Goal: Task Accomplishment & Management: Manage account settings

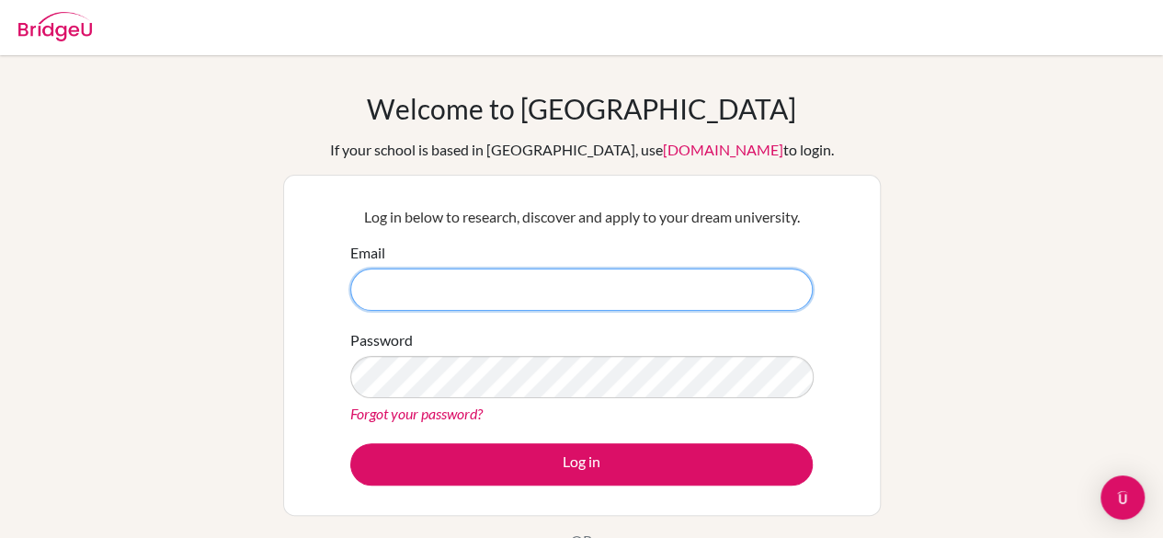
click at [452, 297] on input "Email" at bounding box center [581, 289] width 463 height 42
type input "[EMAIL_ADDRESS][DOMAIN_NAME]"
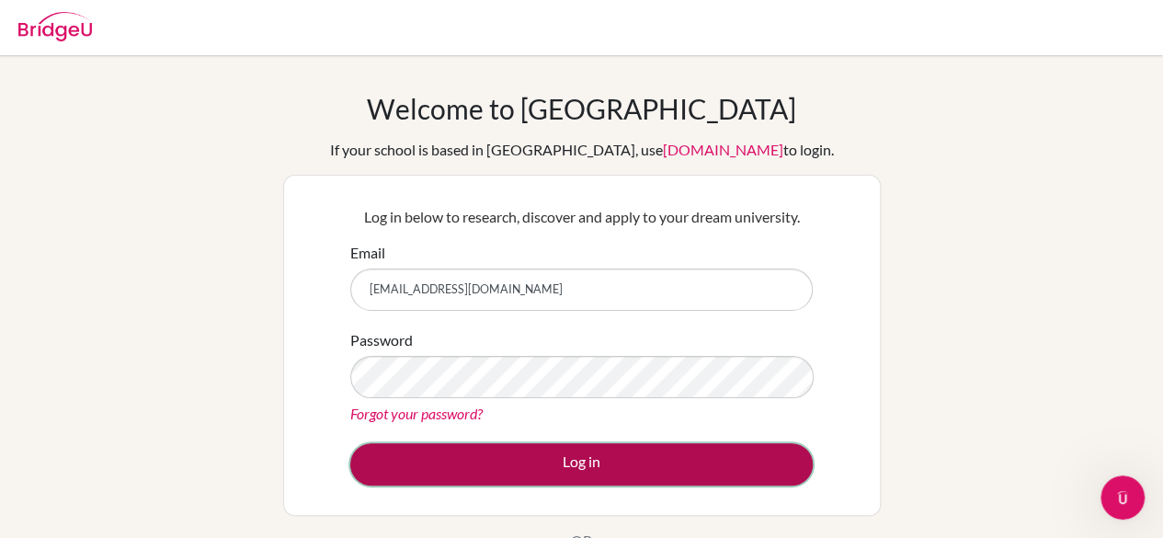
click at [467, 468] on button "Log in" at bounding box center [581, 464] width 463 height 42
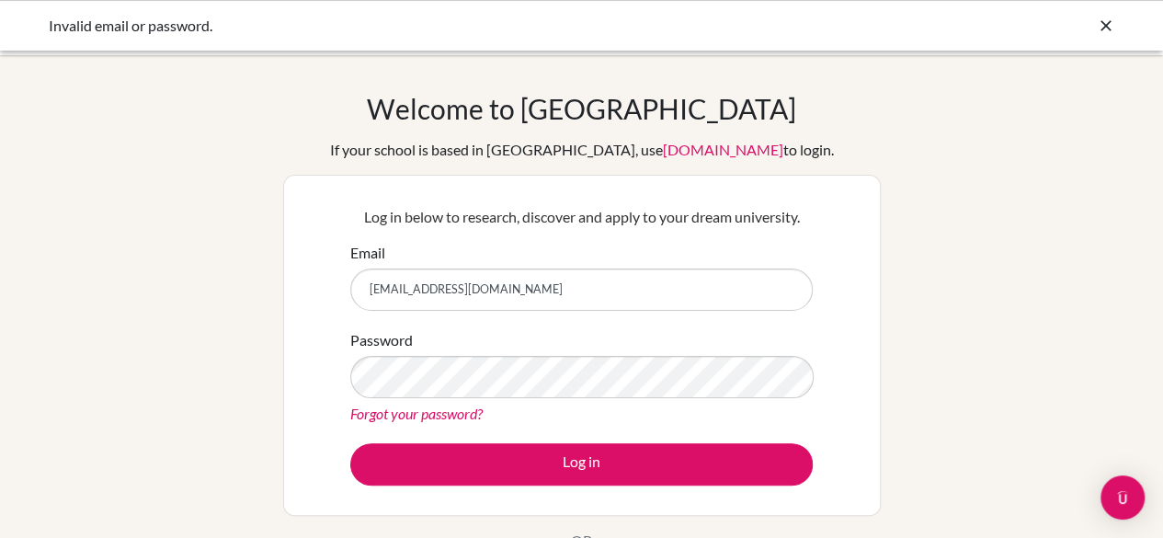
click at [180, 30] on div "Invalid email or password." at bounding box center [444, 26] width 791 height 22
click at [1105, 29] on icon at bounding box center [1106, 26] width 18 height 18
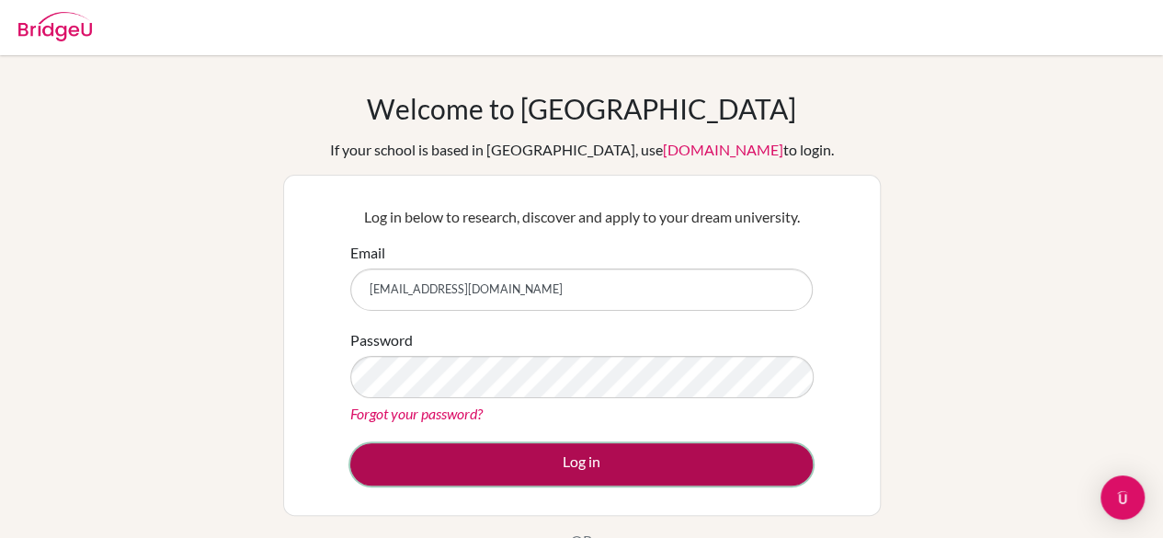
click at [498, 465] on button "Log in" at bounding box center [581, 464] width 463 height 42
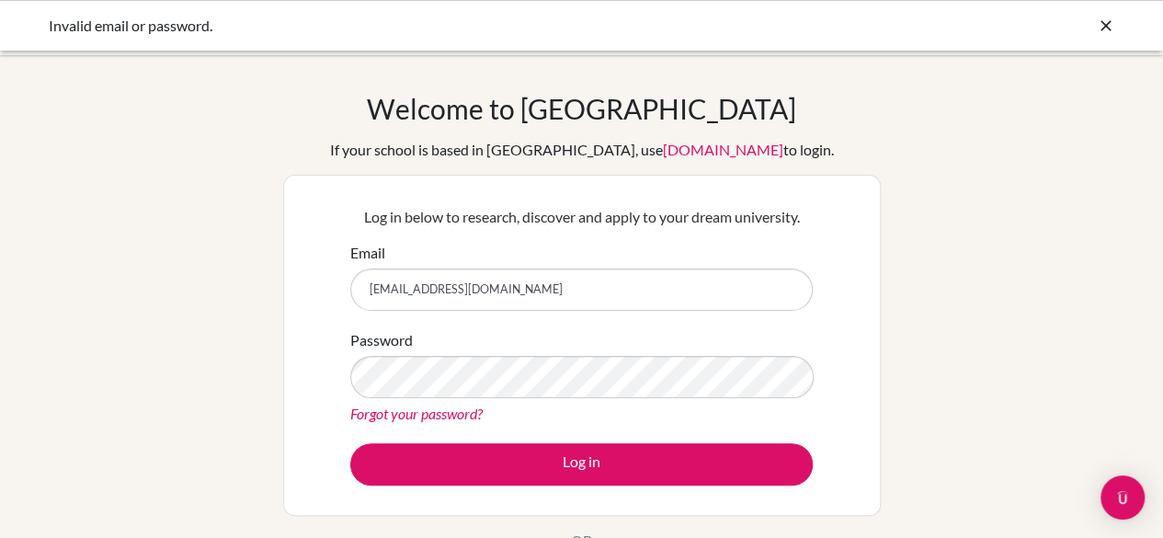
click at [409, 399] on div "Password Forgot your password?" at bounding box center [581, 377] width 463 height 96
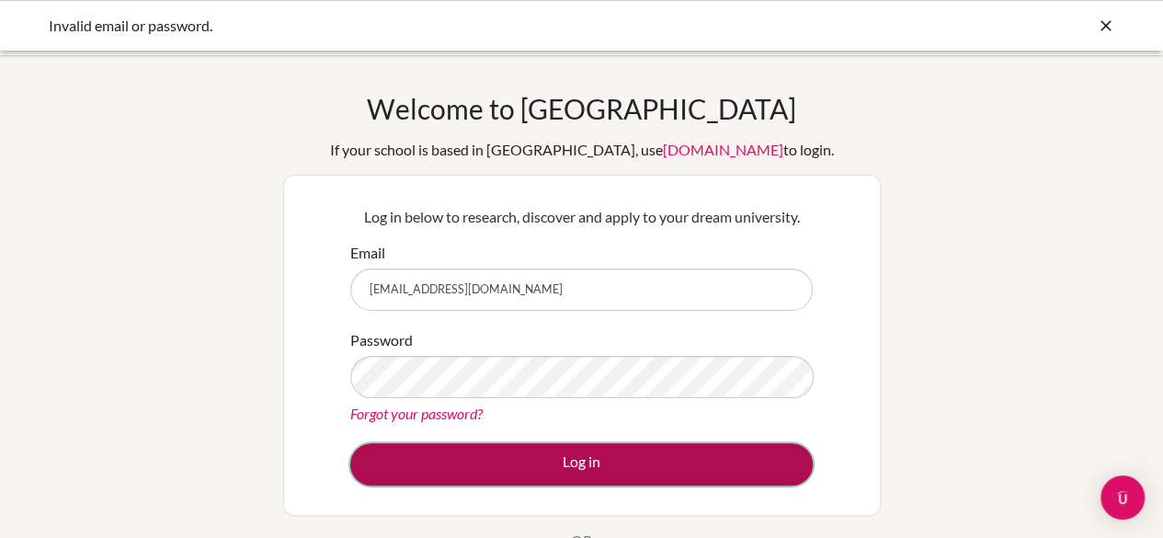
click at [561, 452] on button "Log in" at bounding box center [581, 464] width 463 height 42
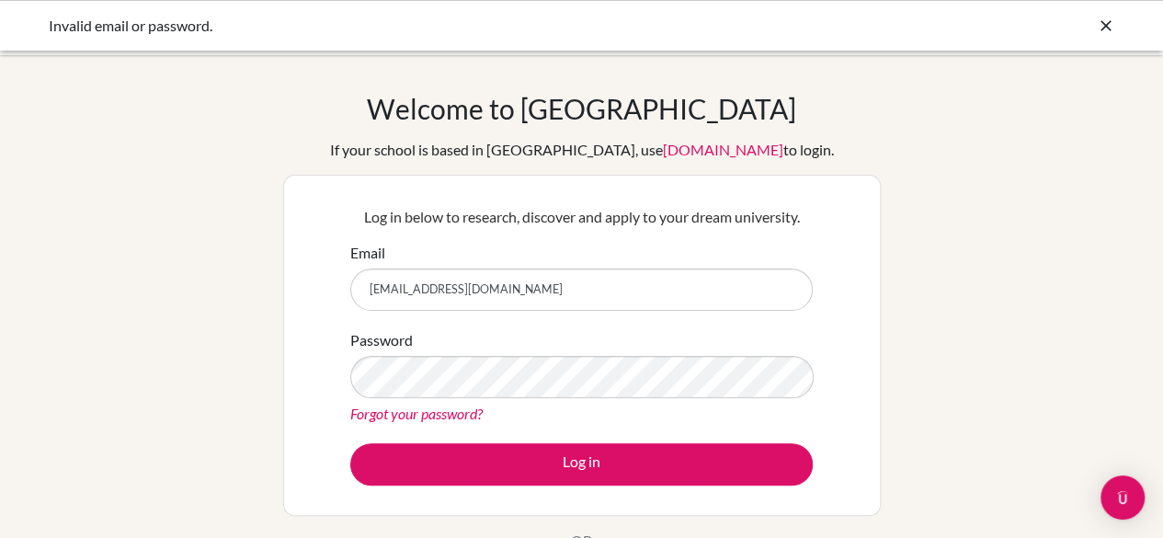
click at [1111, 28] on icon at bounding box center [1106, 26] width 18 height 18
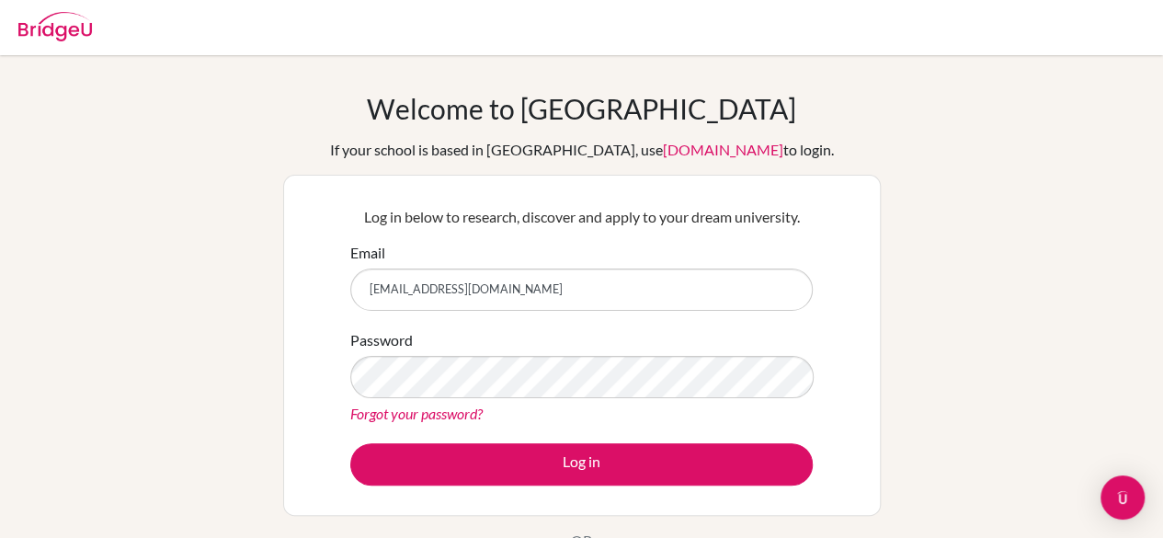
click at [697, 426] on form "Email yshukri@danubestudent.com Password Forgot your password? Log in" at bounding box center [581, 364] width 463 height 244
click at [697, 427] on form "Email yshukri@danubestudent.com Password Forgot your password? Log in" at bounding box center [581, 364] width 463 height 244
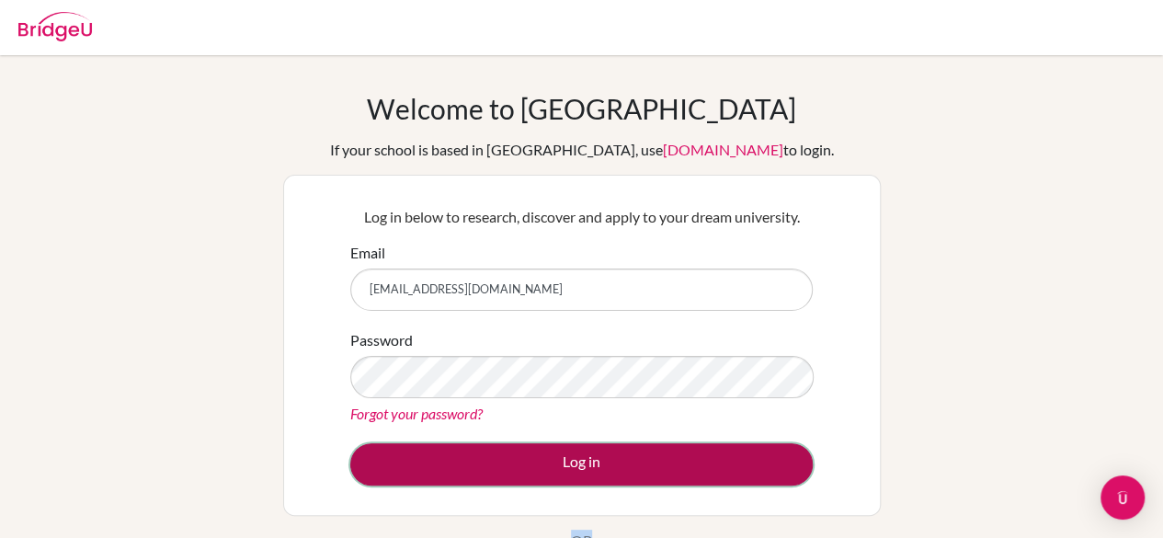
click at [697, 443] on button "Log in" at bounding box center [581, 464] width 463 height 42
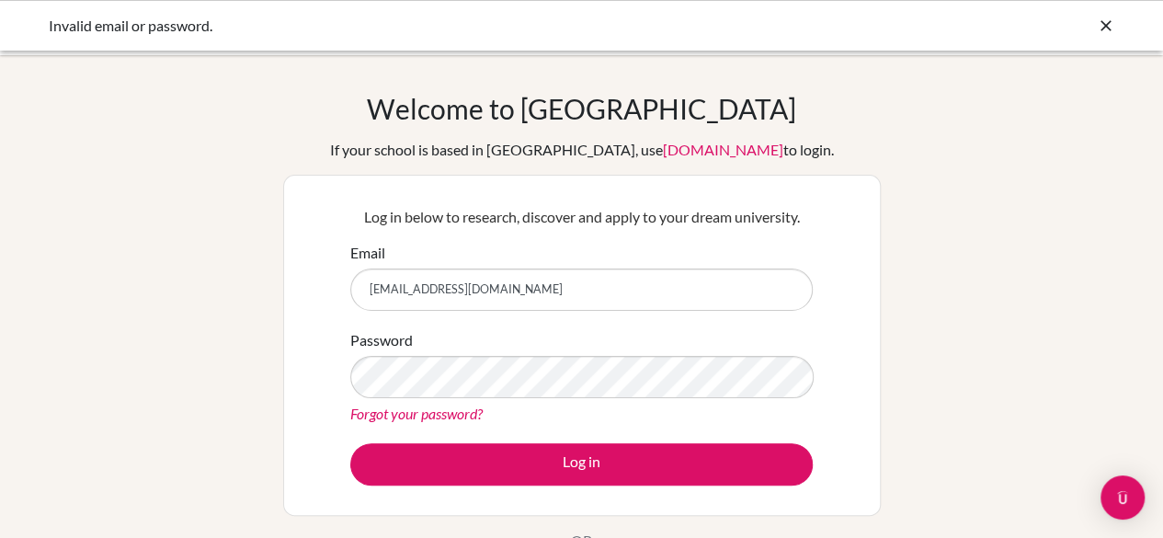
click at [698, 413] on div "Forgot your password?" at bounding box center [581, 414] width 463 height 22
click at [754, 405] on div "Forgot your password?" at bounding box center [581, 414] width 463 height 22
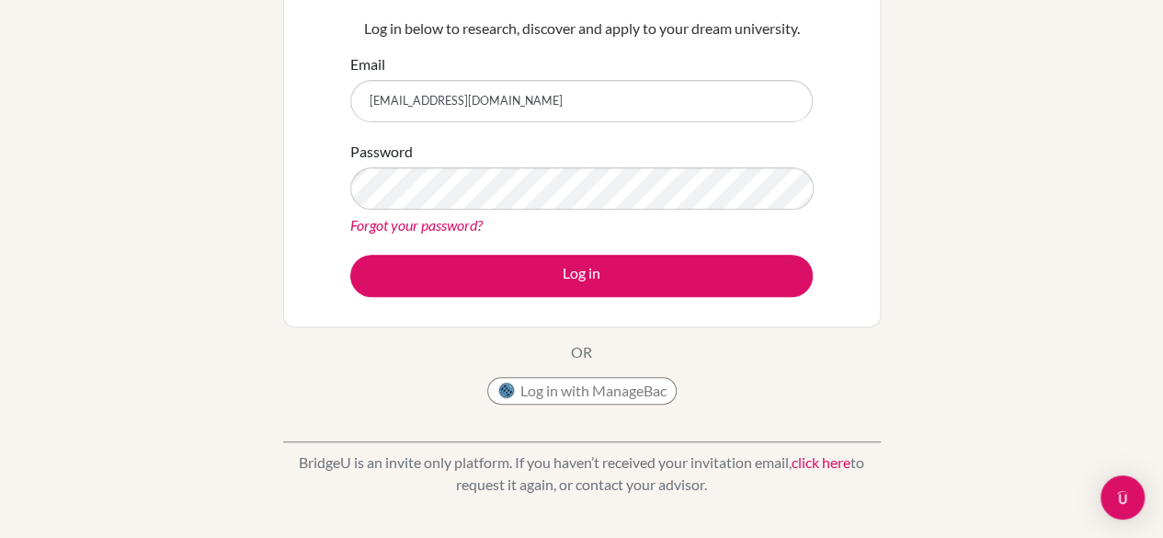
scroll to position [189, 0]
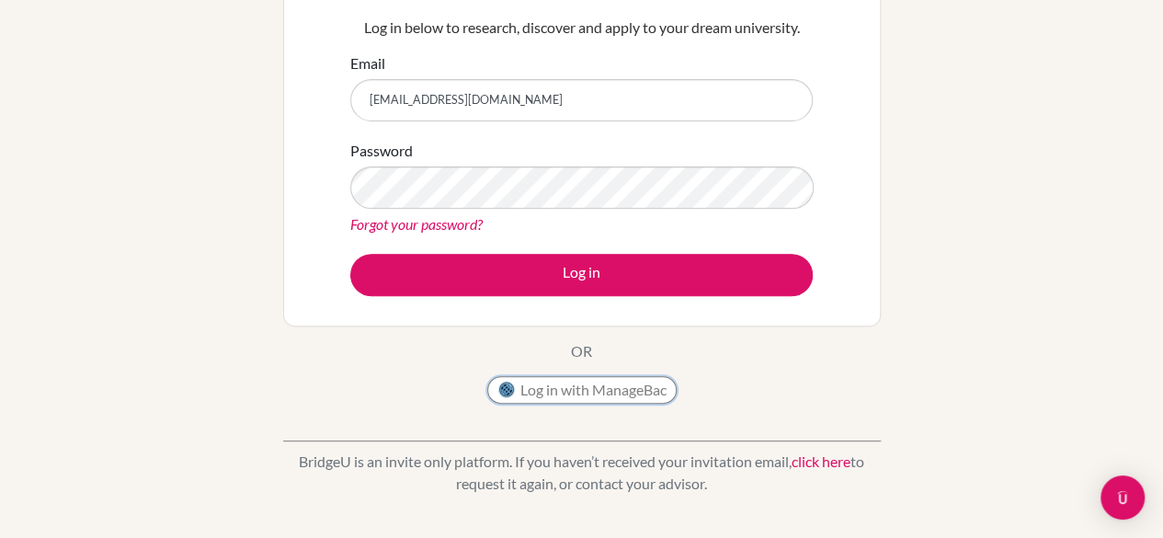
click at [633, 399] on button "Log in with ManageBac" at bounding box center [581, 390] width 189 height 28
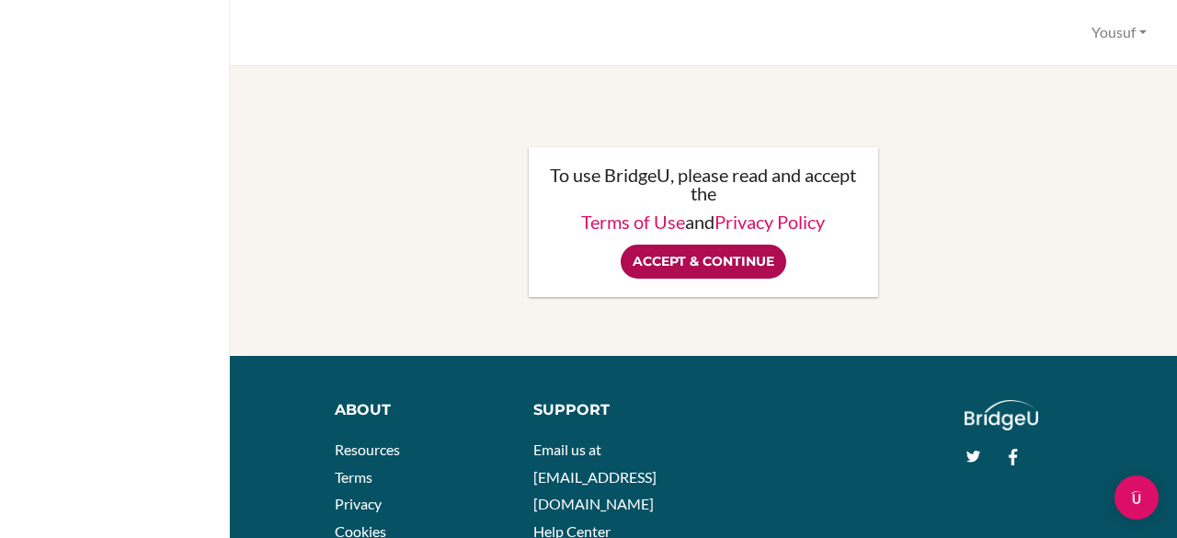
click at [703, 266] on input "Accept & Continue" at bounding box center [704, 262] width 166 height 34
